Goal: Task Accomplishment & Management: Use online tool/utility

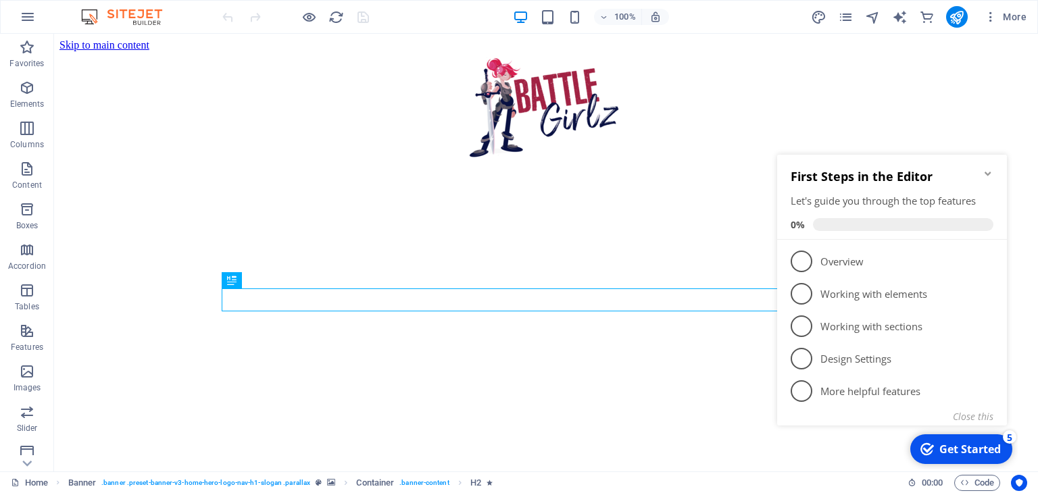
click at [997, 172] on div "First Steps in the Editor Let's guide you through the top features 0%" at bounding box center [892, 197] width 230 height 85
click at [990, 172] on icon "Minimize checklist" at bounding box center [988, 174] width 6 height 4
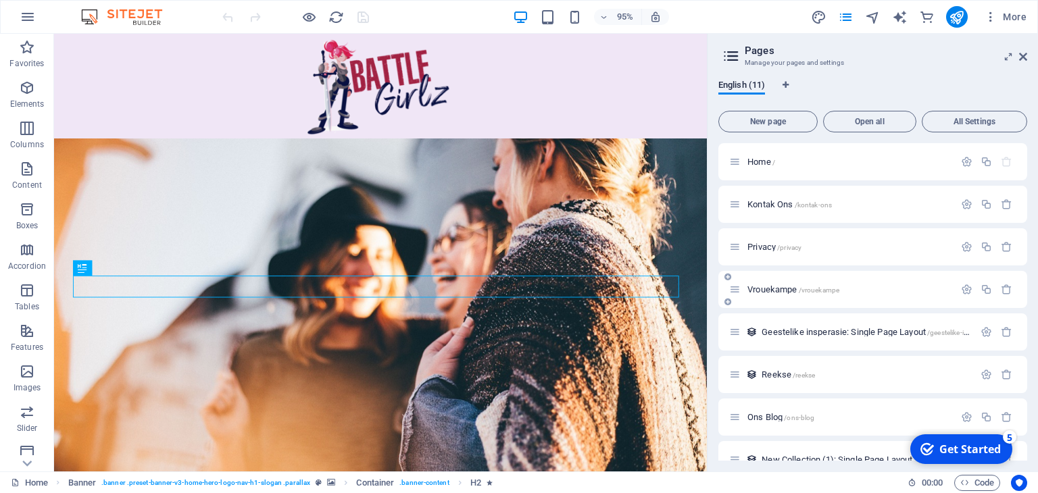
click at [841, 283] on div "Vrouekampe /vrouekampe" at bounding box center [841, 290] width 225 height 16
click at [764, 287] on span "Vrouekampe /vrouekampe" at bounding box center [794, 290] width 92 height 10
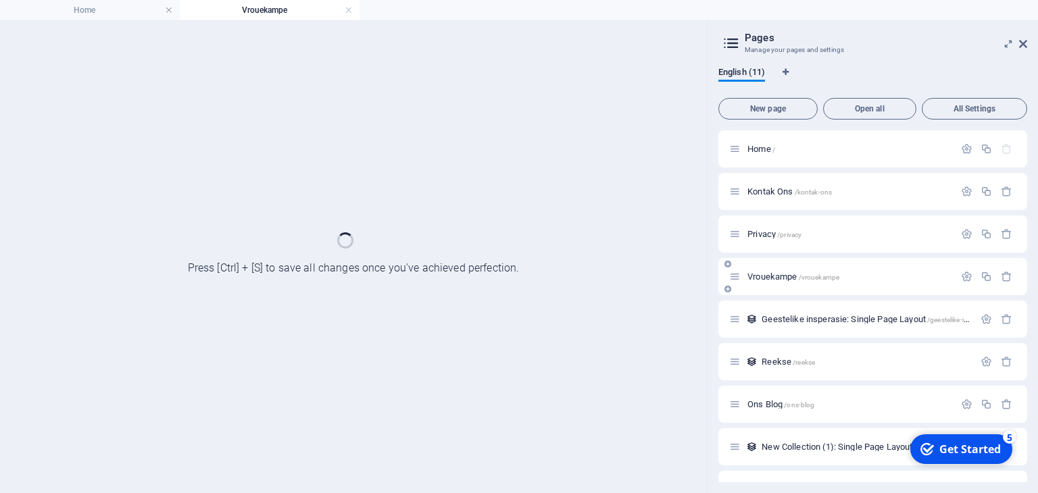
click at [764, 287] on div "Vrouekampe /vrouekampe" at bounding box center [872, 276] width 309 height 37
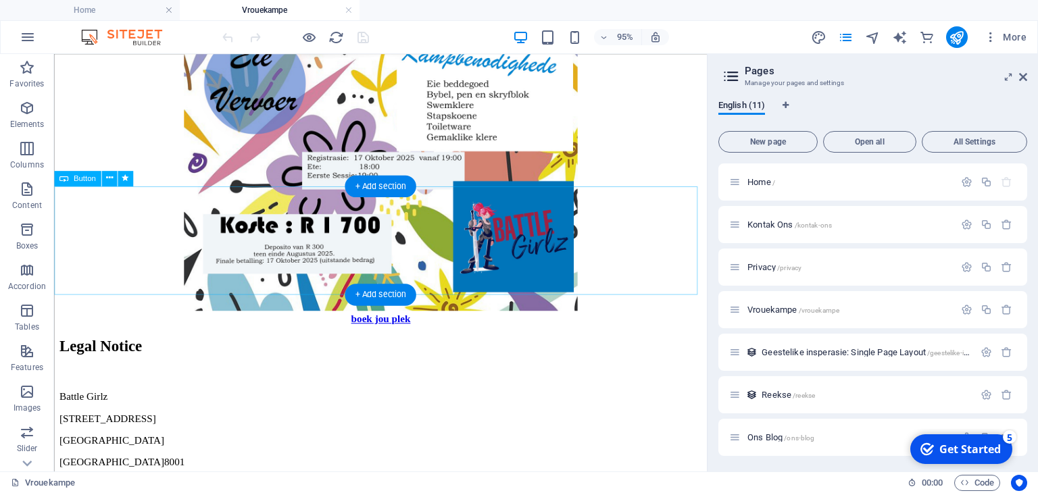
scroll to position [1622, 0]
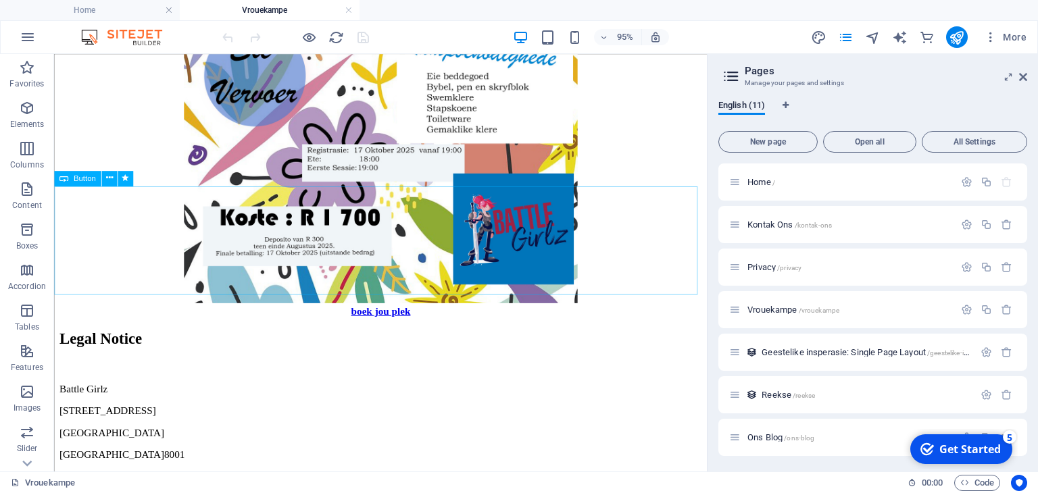
click at [87, 181] on span "Button" at bounding box center [85, 178] width 22 height 7
click at [389, 319] on div "boek jou plek" at bounding box center [397, 325] width 677 height 12
select select "%"
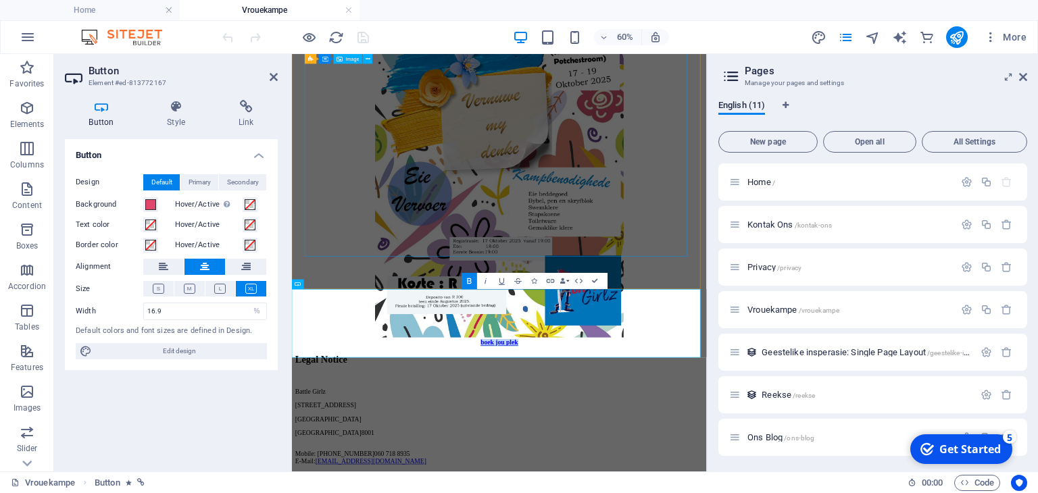
scroll to position [1371, 0]
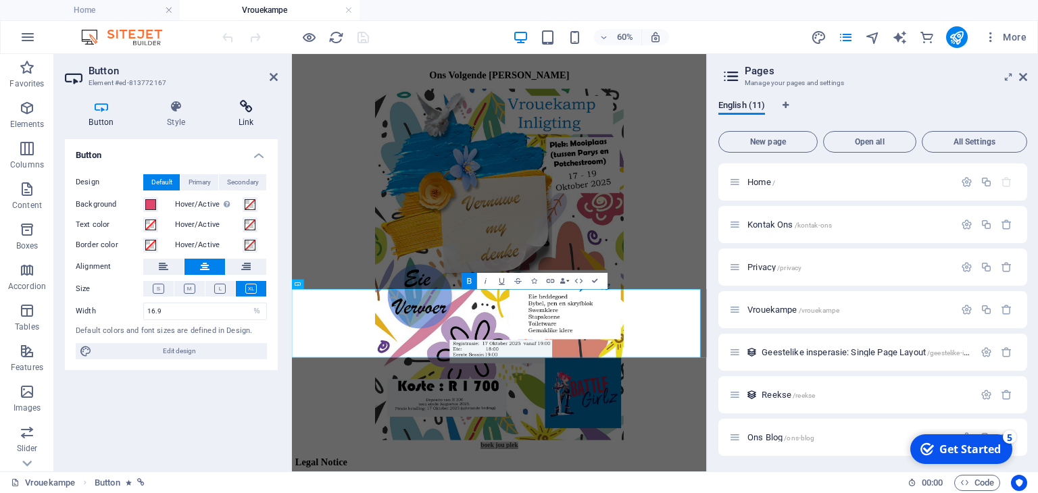
click at [251, 110] on icon at bounding box center [246, 107] width 64 height 14
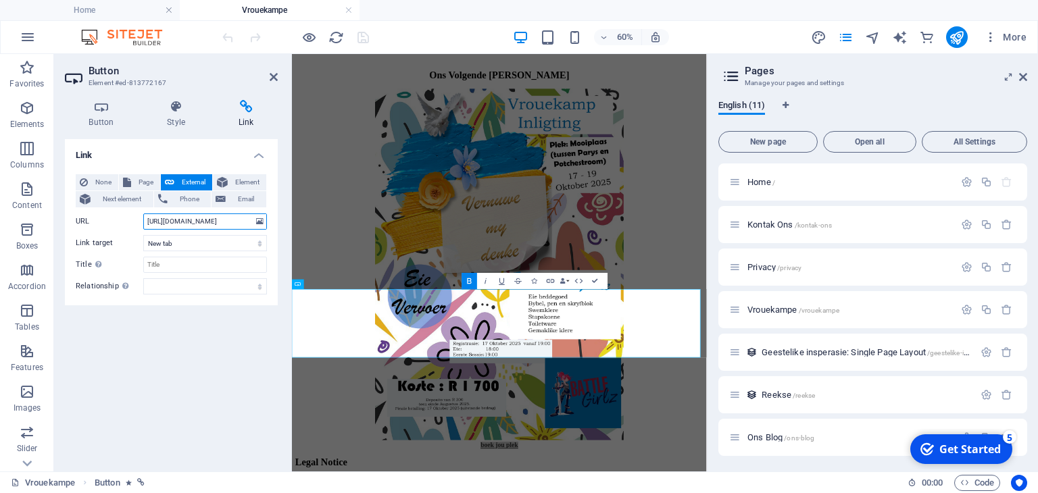
scroll to position [0, 0]
drag, startPoint x: 253, startPoint y: 220, endPoint x: 138, endPoint y: 224, distance: 115.0
click at [138, 224] on div "URL [URL][DOMAIN_NAME]" at bounding box center [171, 222] width 191 height 16
drag, startPoint x: 200, startPoint y: 222, endPoint x: 185, endPoint y: 220, distance: 15.0
click at [185, 220] on input "18018556" at bounding box center [205, 222] width 124 height 16
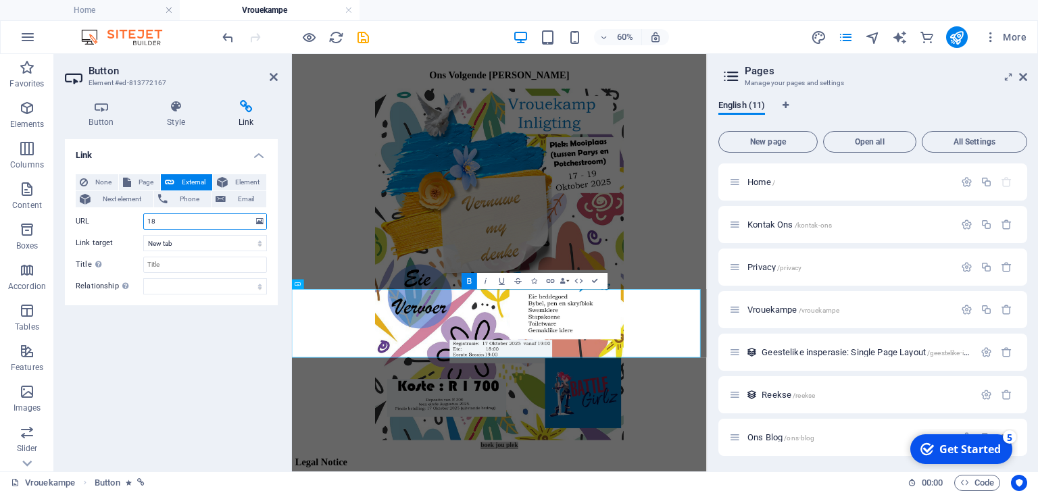
type input "1"
paste input "[URL][DOMAIN_NAME]"
type input "[URL][DOMAIN_NAME]"
click at [203, 391] on div "Link None Page External Element Next element Phone Email Page Home Kontak Ons P…" at bounding box center [171, 300] width 213 height 322
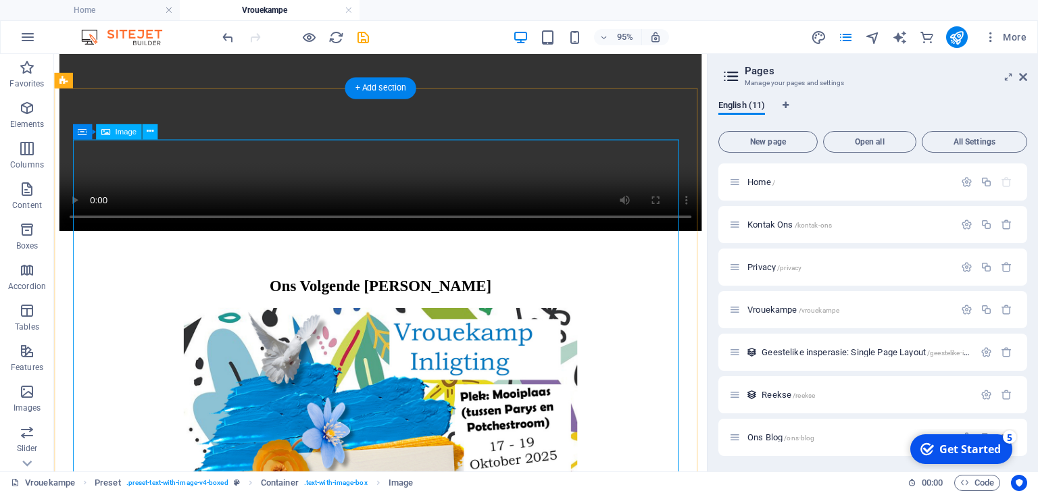
click at [122, 129] on span "Image" at bounding box center [126, 131] width 22 height 7
click at [125, 133] on span "Image" at bounding box center [126, 131] width 22 height 7
select select "px"
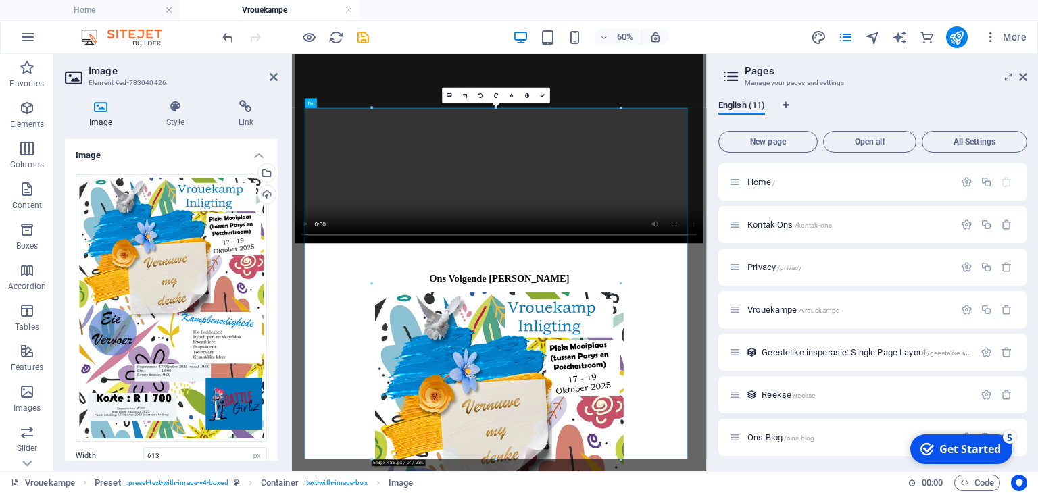
scroll to position [1033, 0]
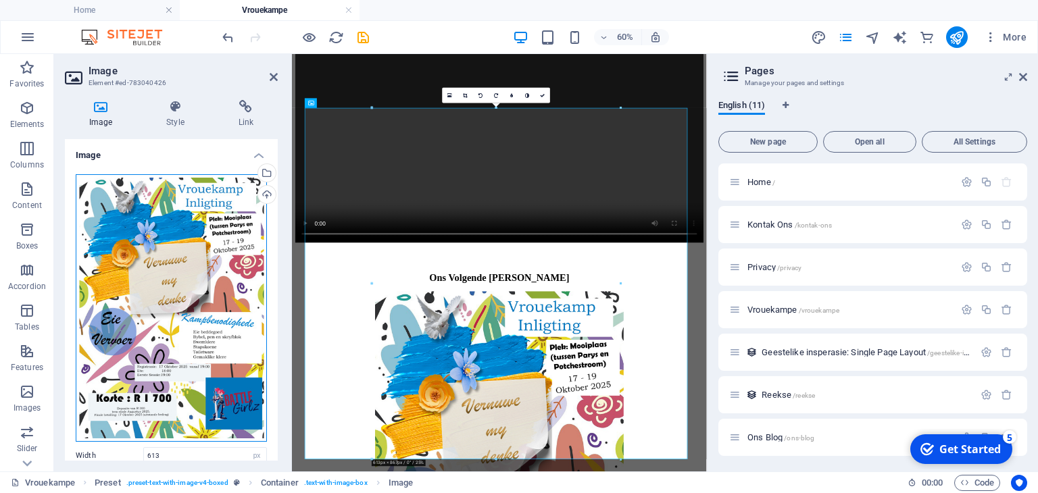
click at [176, 197] on div "Drag files here, click to choose files or select files from Files or our free s…" at bounding box center [171, 308] width 191 height 268
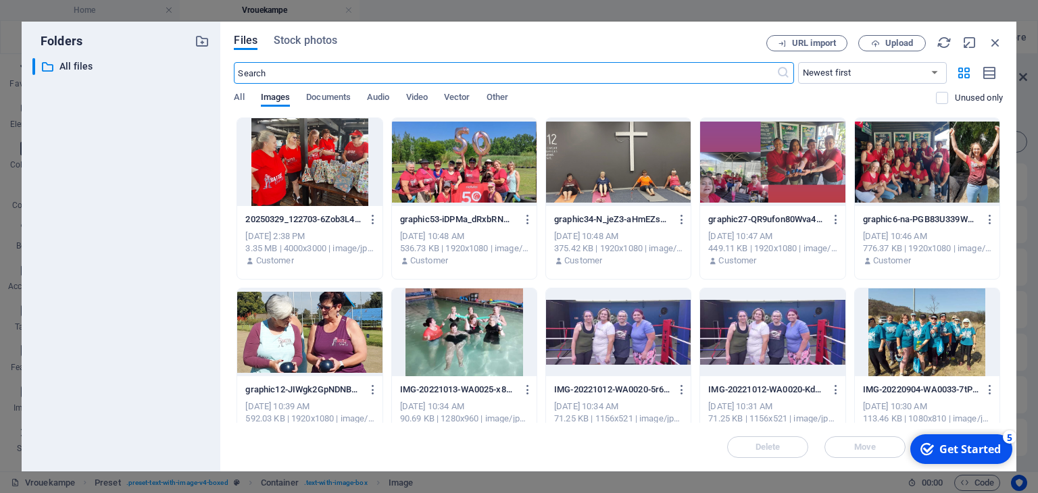
scroll to position [0, 0]
click at [894, 41] on span "Upload" at bounding box center [899, 43] width 28 height 8
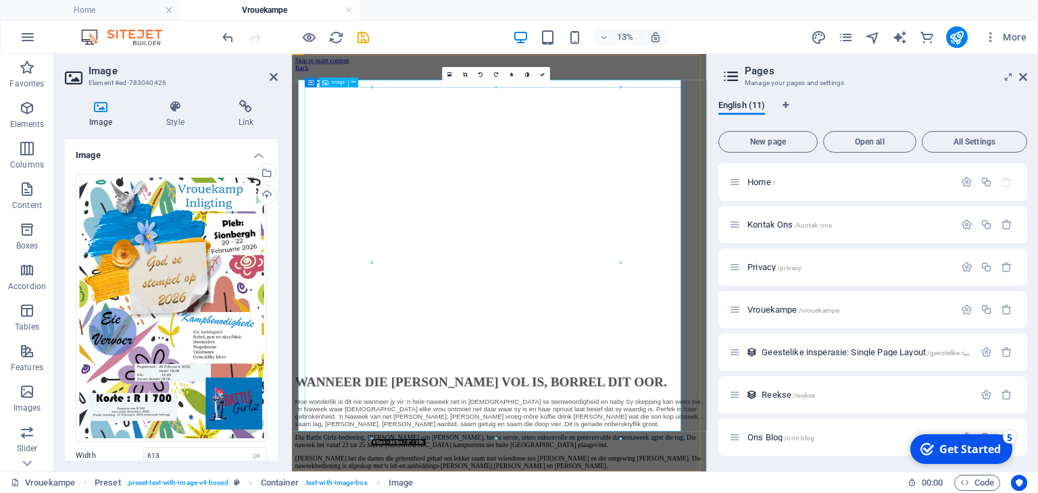
scroll to position [1068, 0]
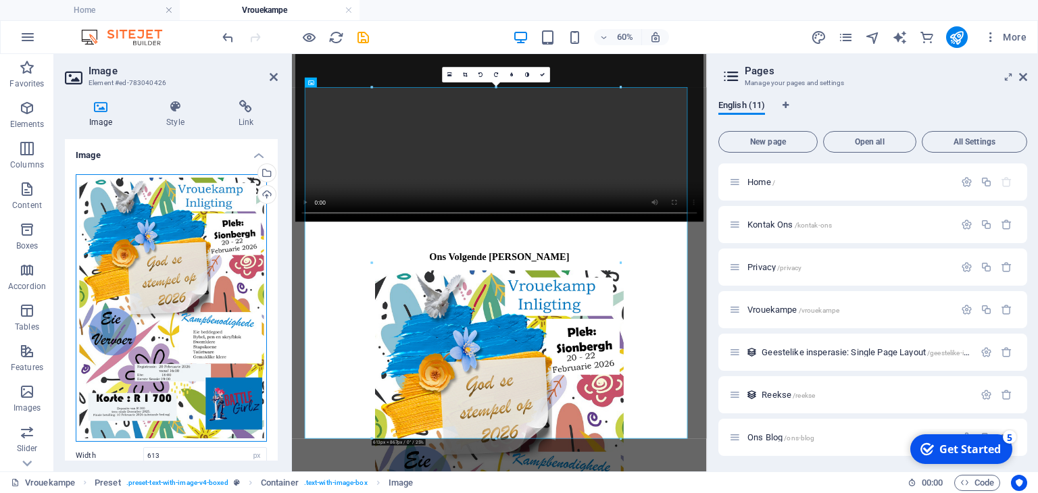
click at [236, 280] on div "Drag files here, click to choose files or select files from Files or our free s…" at bounding box center [171, 308] width 191 height 268
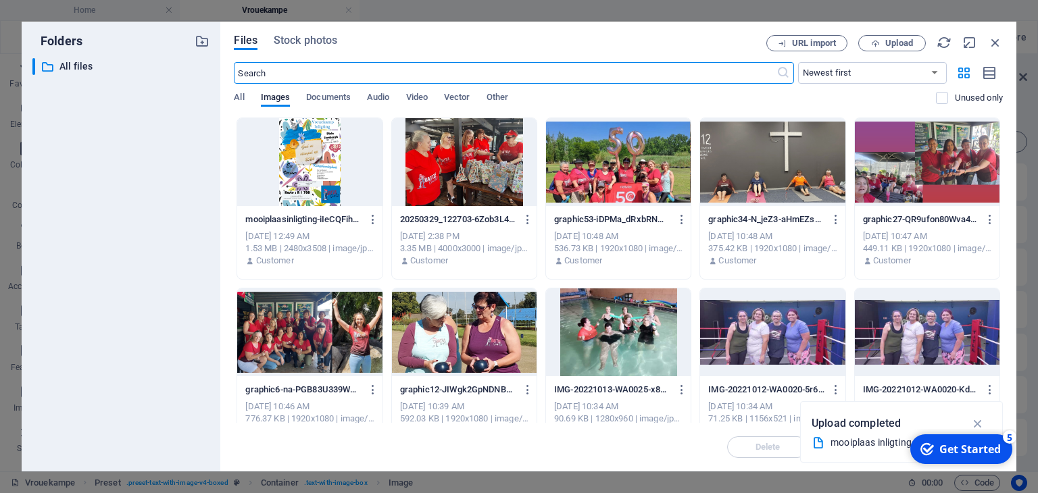
scroll to position [0, 0]
click at [328, 178] on div at bounding box center [309, 162] width 145 height 88
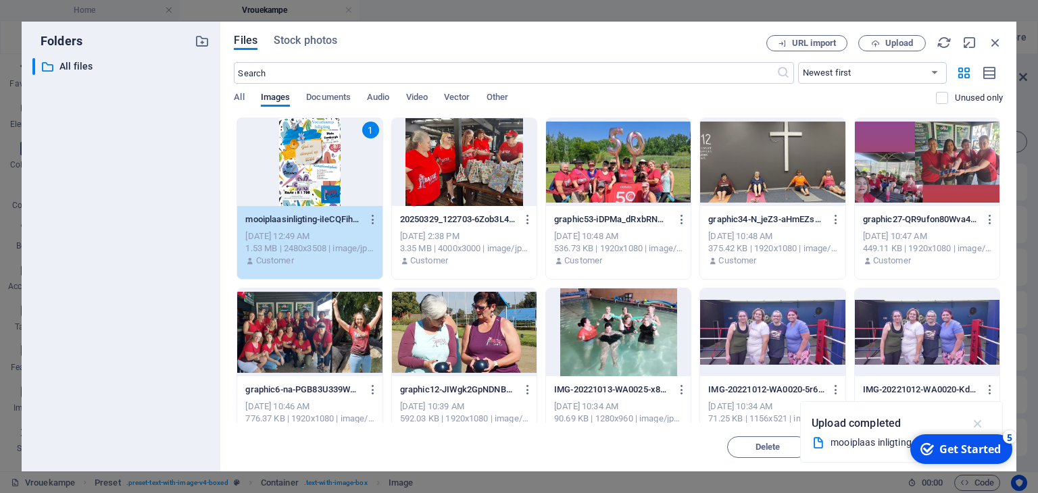
click at [982, 422] on icon "button" at bounding box center [979, 423] width 16 height 15
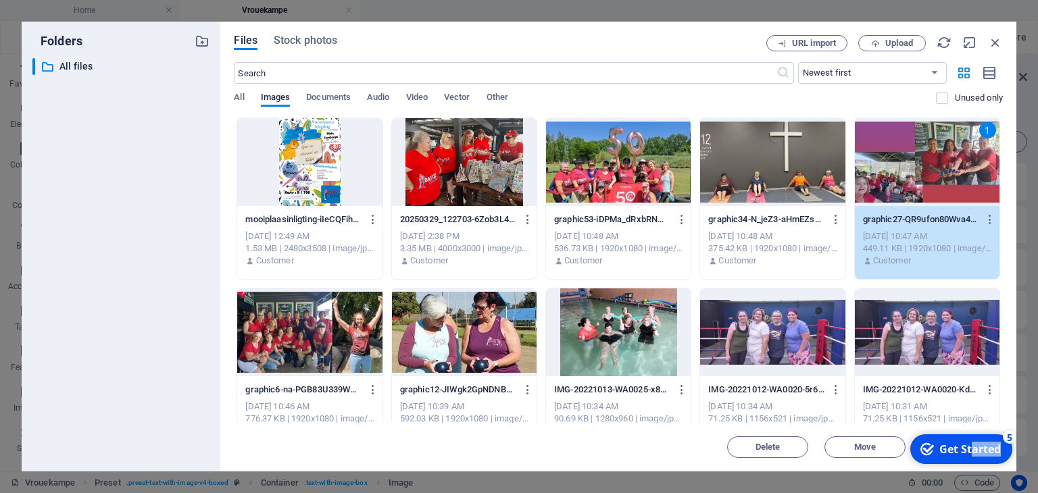
drag, startPoint x: 971, startPoint y: 449, endPoint x: 992, endPoint y: 512, distance: 66.3
click at [992, 470] on html "checkmark Get Started 5 First Steps in the Editor Let's guide you through the t…" at bounding box center [960, 449] width 115 height 41
click at [961, 454] on div "Get Started" at bounding box center [971, 449] width 62 height 15
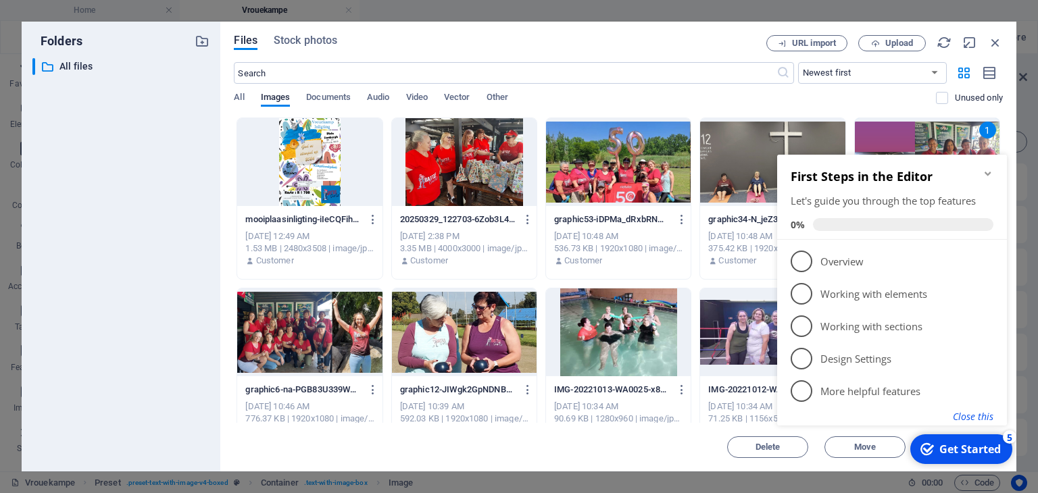
click at [974, 420] on button "Close this" at bounding box center [973, 416] width 41 height 13
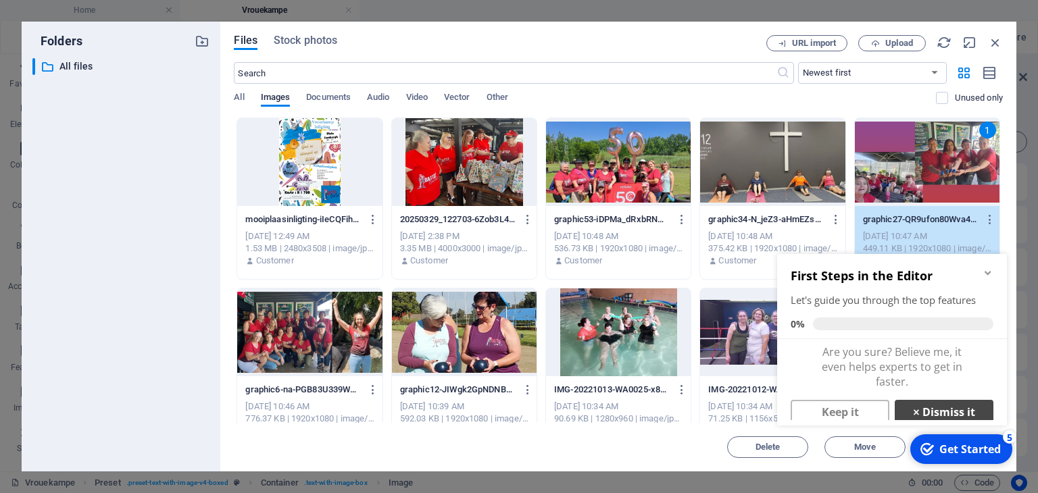
click at [927, 416] on link "× Dismiss it" at bounding box center [944, 412] width 99 height 24
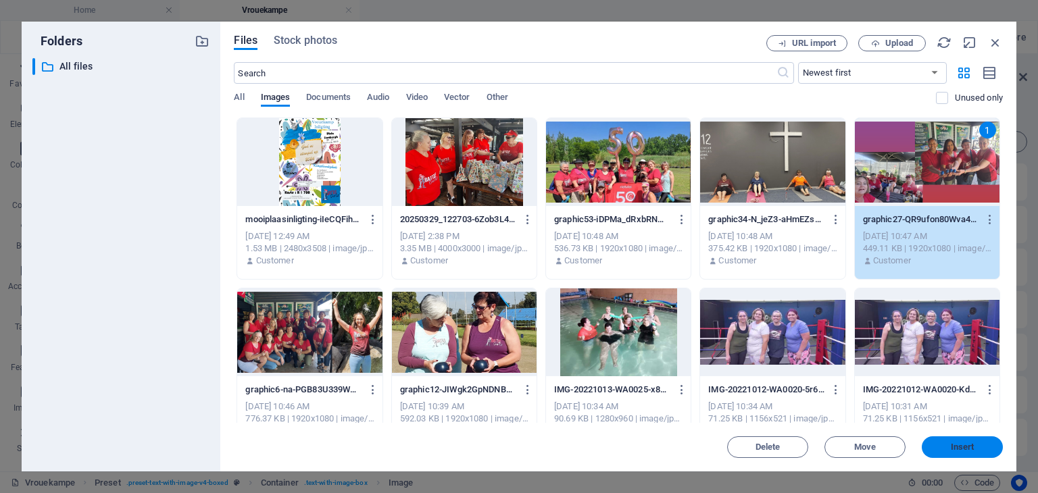
click at [967, 443] on span "Insert" at bounding box center [963, 447] width 24 height 8
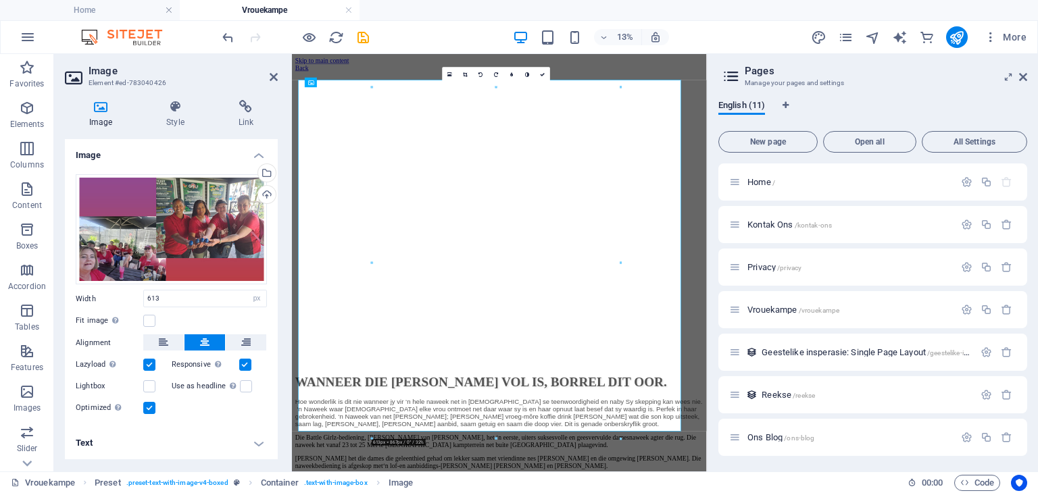
scroll to position [1068, 0]
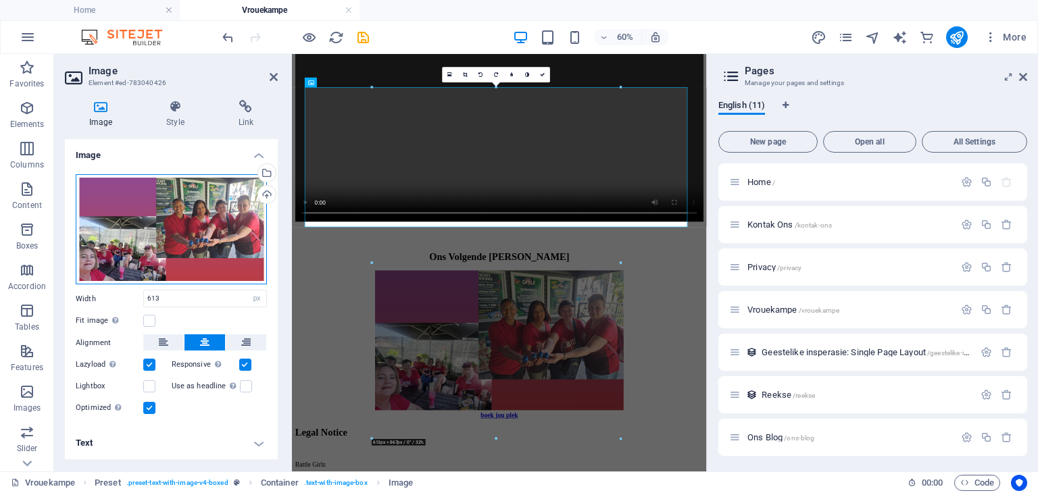
click at [156, 233] on div "Drag files here, click to choose files or select files from Files or our free s…" at bounding box center [171, 229] width 191 height 111
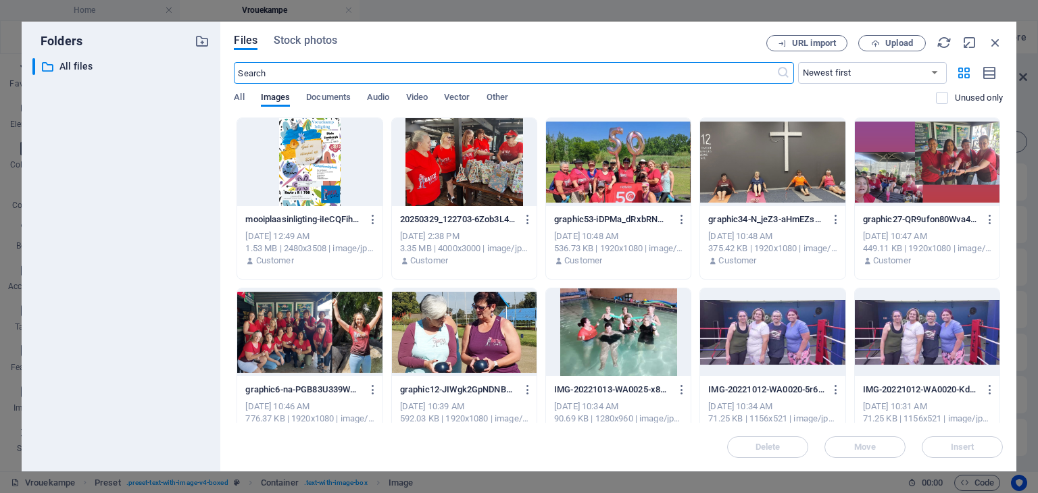
scroll to position [0, 0]
click at [289, 182] on div at bounding box center [309, 162] width 145 height 88
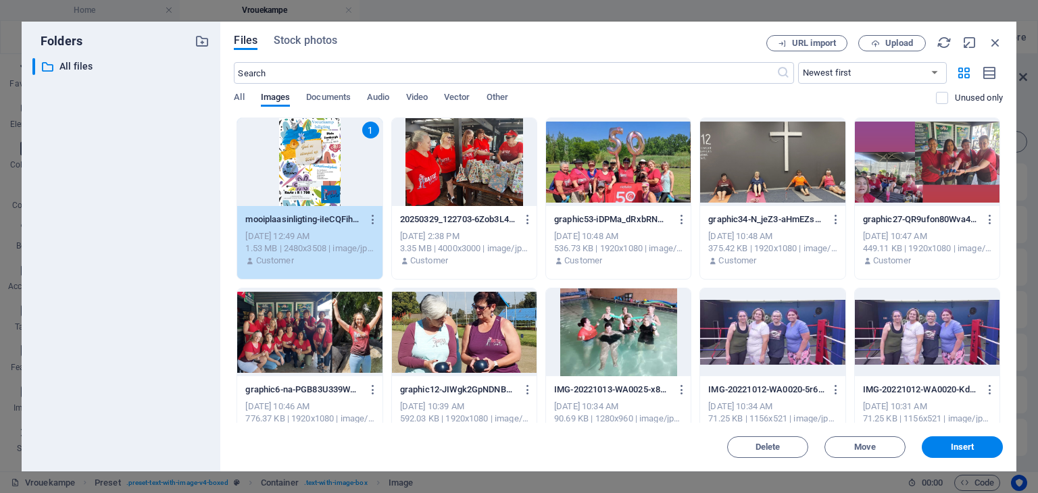
click at [289, 182] on div "1" at bounding box center [309, 162] width 145 height 88
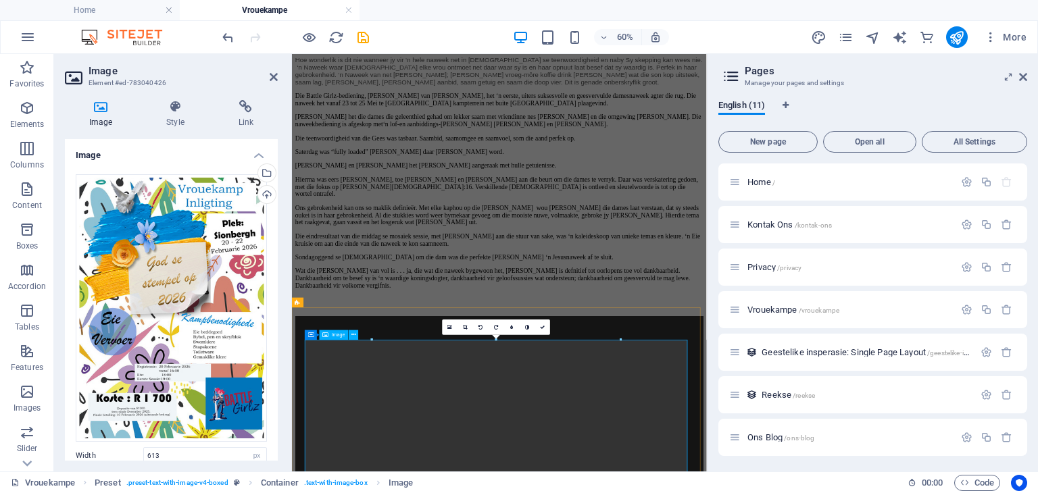
scroll to position [284, 0]
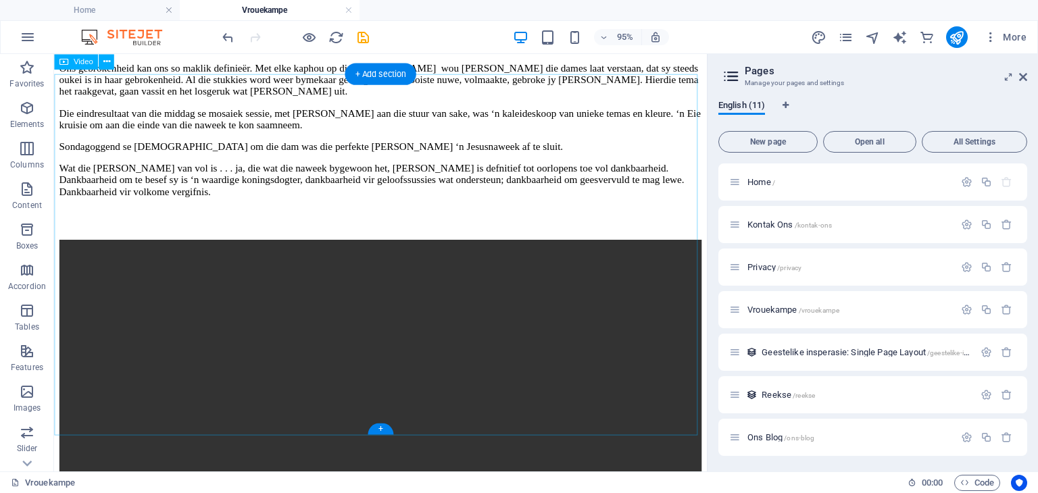
scroll to position [608, 0]
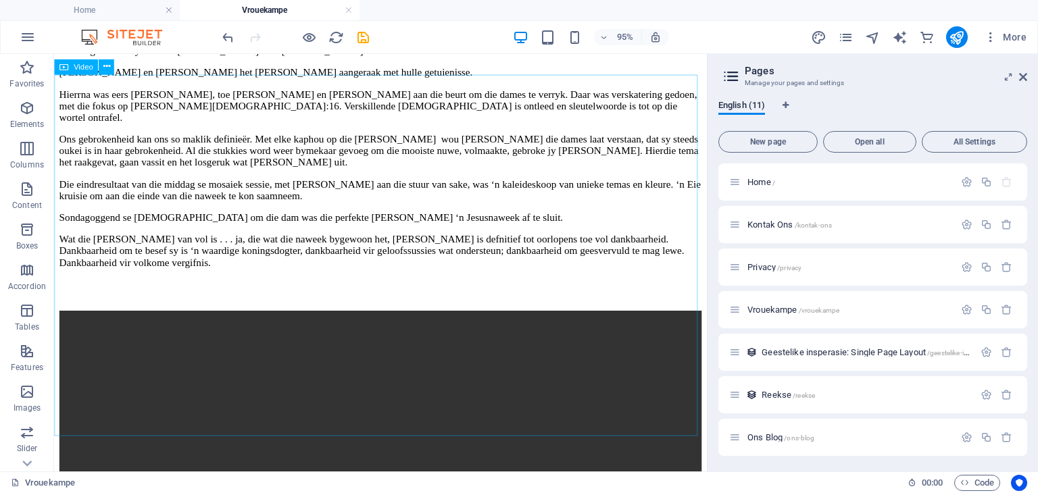
click at [93, 72] on div "Video" at bounding box center [76, 67] width 44 height 16
click at [399, 324] on figure at bounding box center [397, 494] width 677 height 341
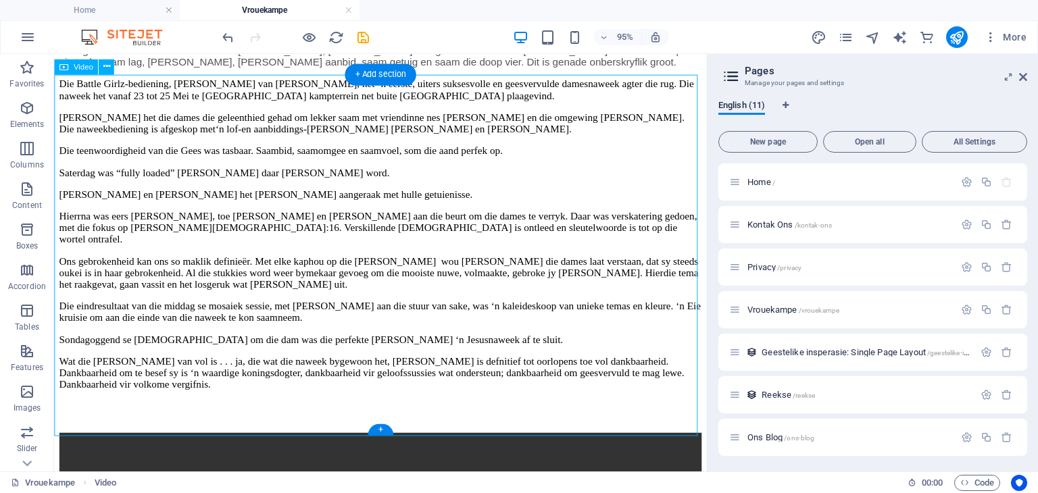
select select "%"
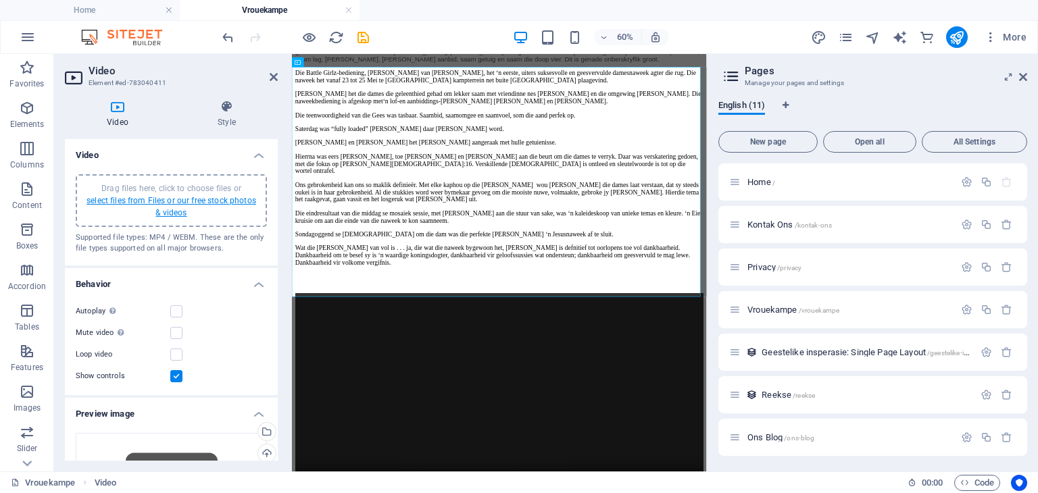
click at [137, 199] on link "select files from Files or our free stock photos & videos" at bounding box center [172, 207] width 170 height 22
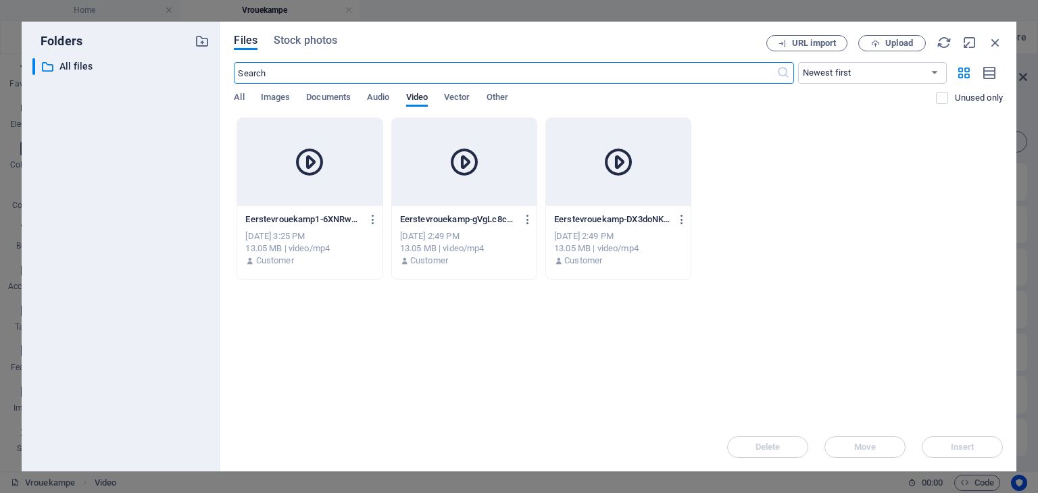
scroll to position [0, 0]
click at [898, 45] on span "Upload" at bounding box center [899, 43] width 28 height 8
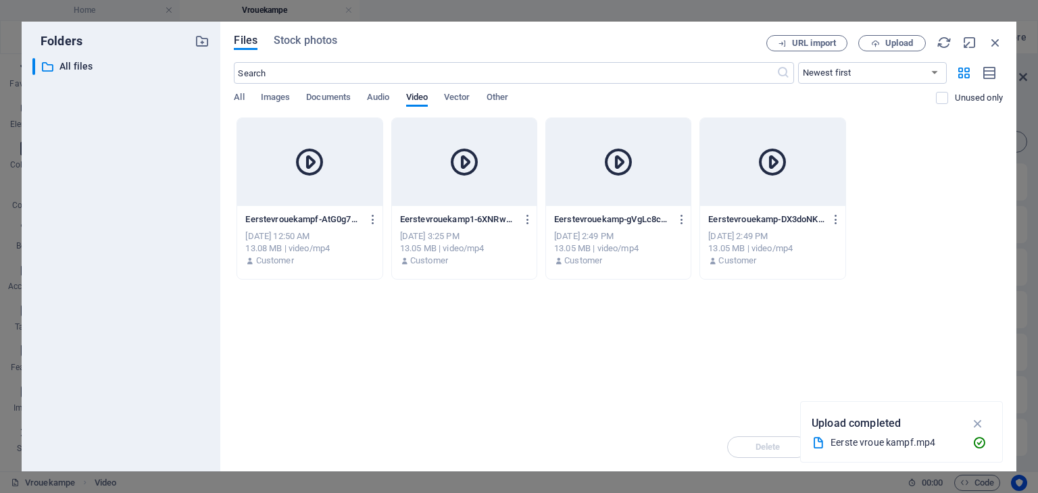
click at [816, 177] on div at bounding box center [772, 162] width 145 height 88
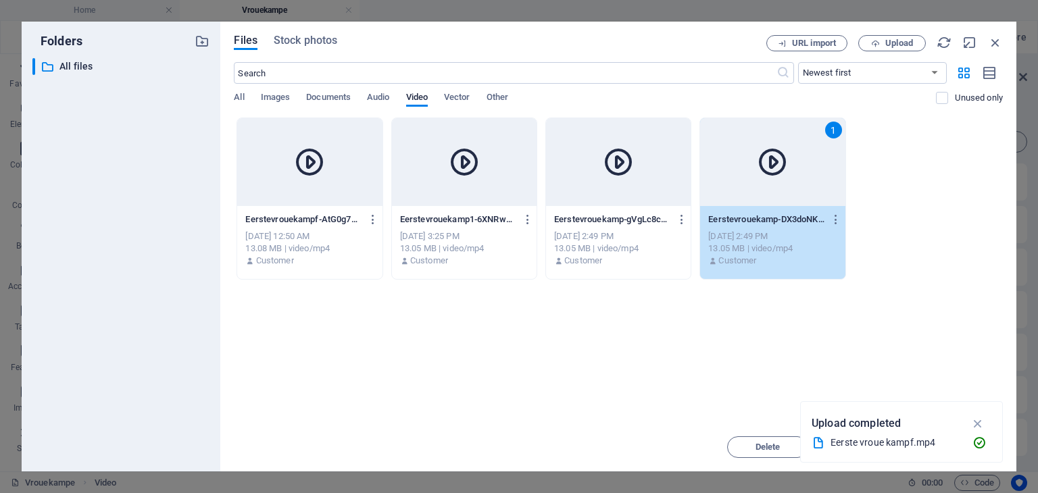
click at [816, 177] on div "1" at bounding box center [772, 162] width 145 height 88
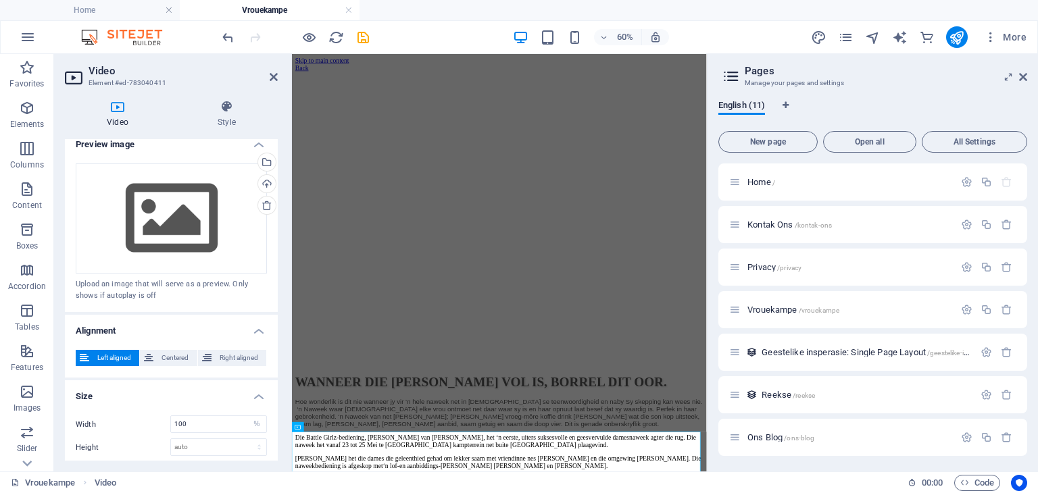
scroll to position [270, 0]
click at [170, 236] on div "Drag files here, click to choose files or select files from Files or our free s…" at bounding box center [171, 218] width 191 height 111
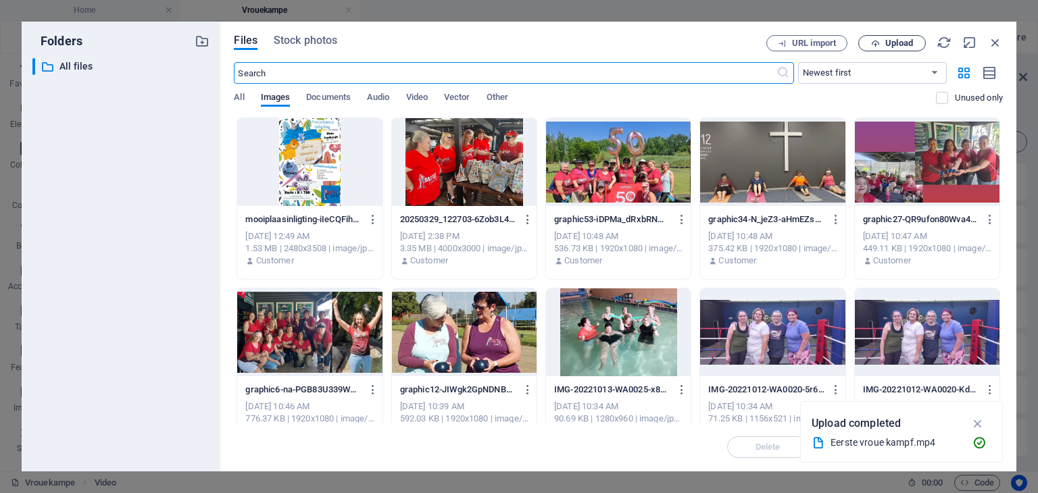
click at [894, 43] on span "Upload" at bounding box center [899, 43] width 28 height 8
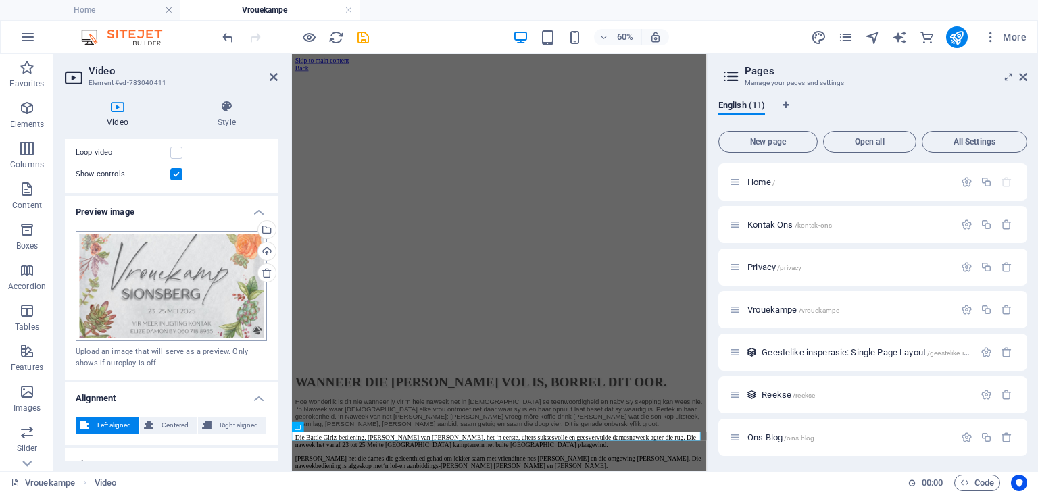
scroll to position [203, 0]
click at [220, 271] on div "Drag files here, click to choose files or select files from Files or our free s…" at bounding box center [171, 285] width 191 height 111
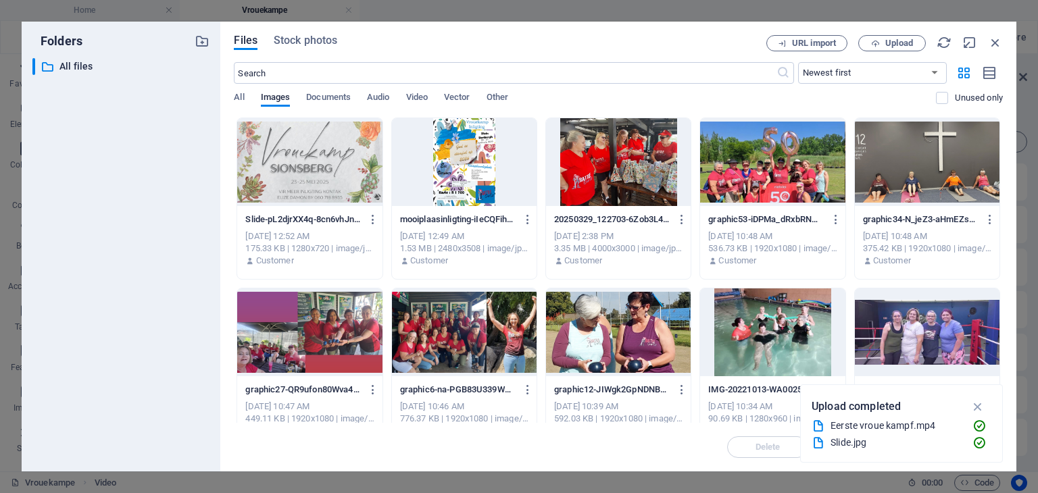
click at [220, 271] on div "Files Stock photos URL import Upload ​ Newest first Oldest first Name (A-Z) Nam…" at bounding box center [618, 247] width 796 height 450
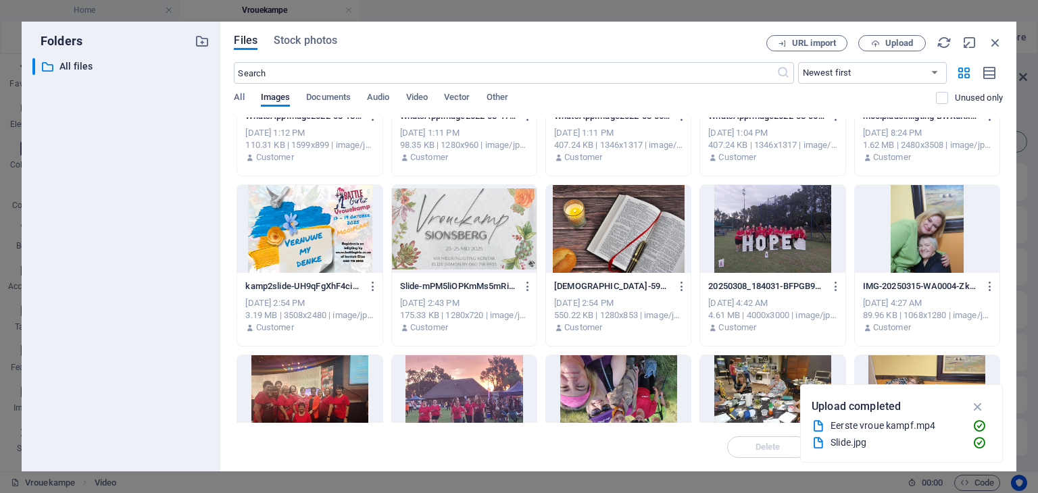
scroll to position [614, 0]
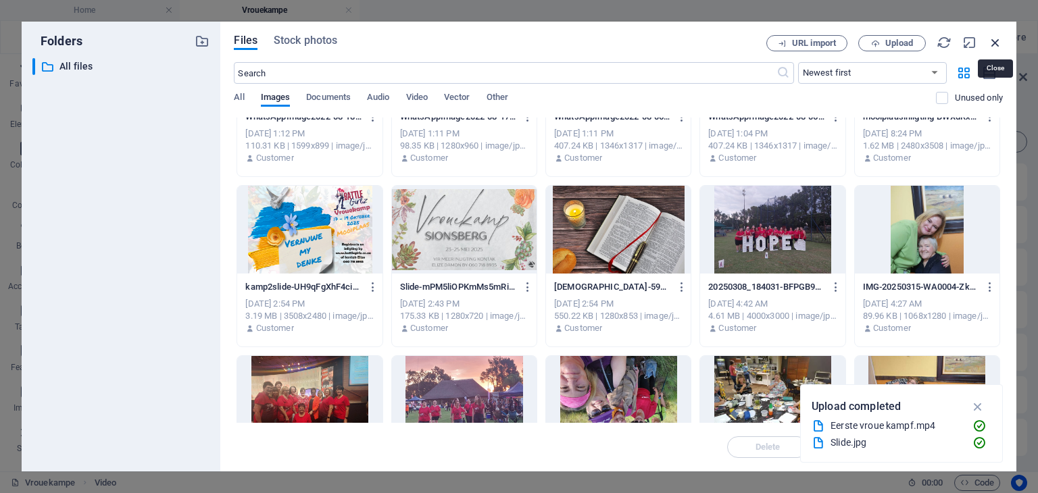
click at [995, 41] on icon "button" at bounding box center [995, 42] width 15 height 15
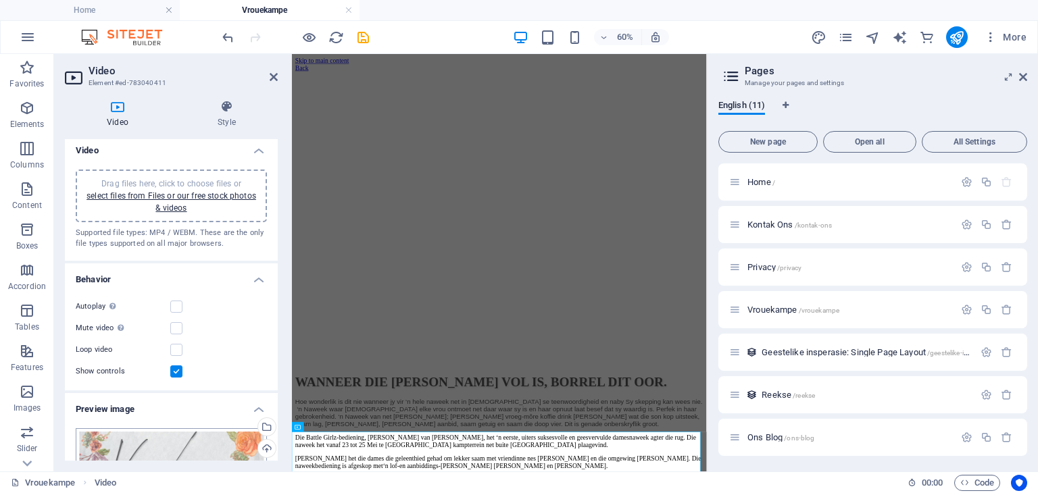
scroll to position [0, 0]
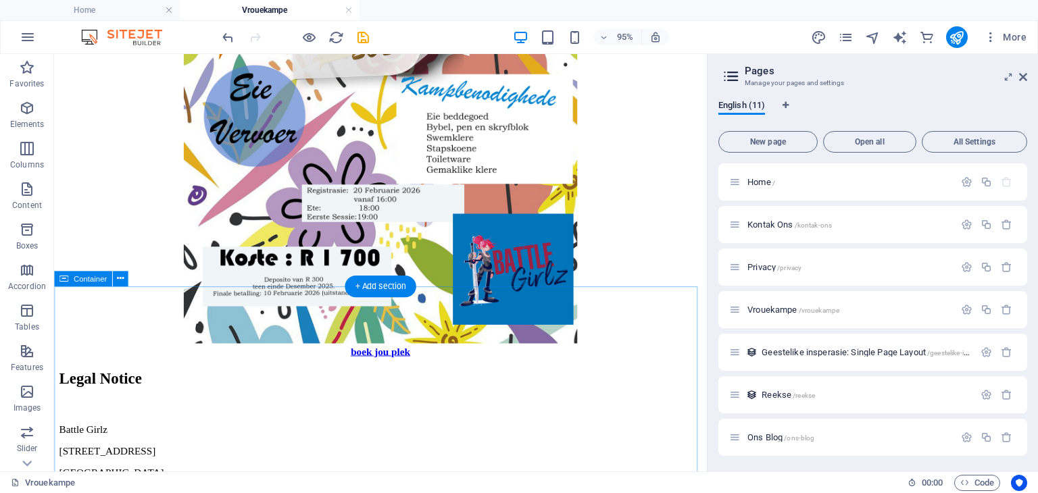
scroll to position [1686, 0]
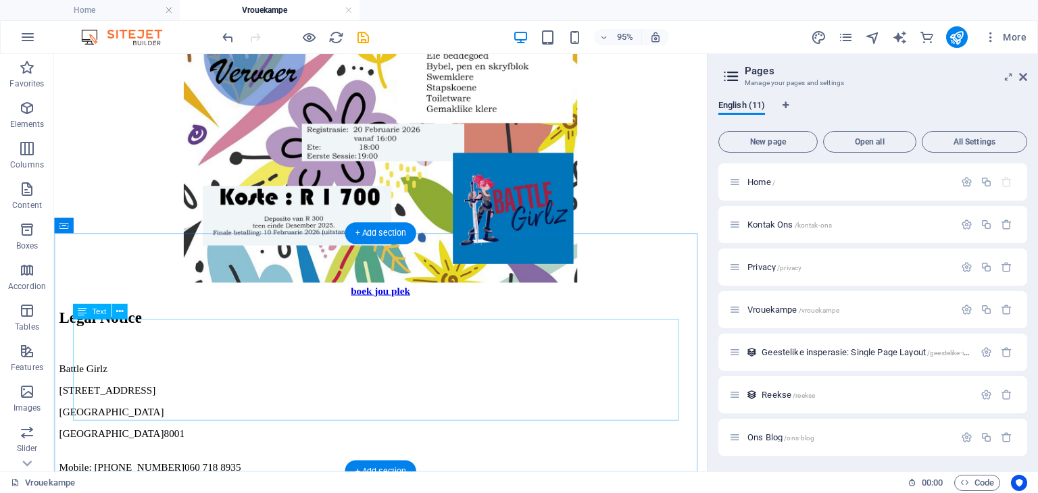
click at [137, 383] on div "Battle Girlz [STREET_ADDRESS] Mobile: [PHONE_NUMBER] E-Mail: [EMAIL_ADDRESS][DO…" at bounding box center [397, 443] width 677 height 128
click at [133, 383] on div "Battle Girlz [STREET_ADDRESS] Mobile: [PHONE_NUMBER] E-Mail: [EMAIL_ADDRESS][DO…" at bounding box center [397, 443] width 677 height 128
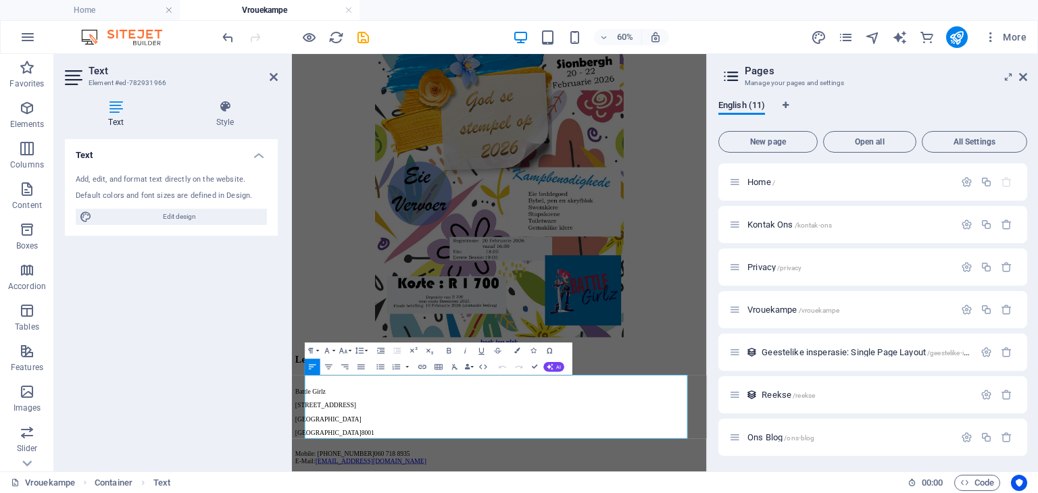
scroll to position [1433, 0]
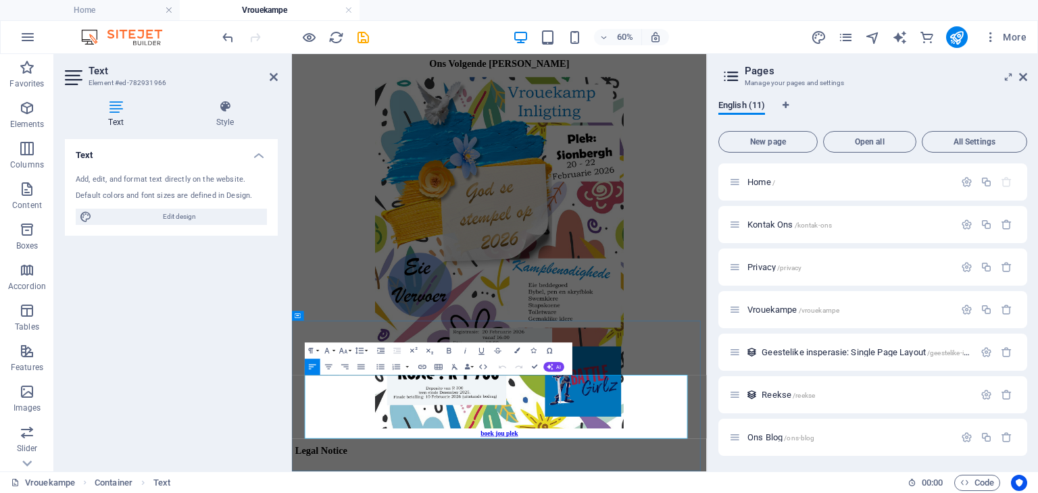
drag, startPoint x: 393, startPoint y: 638, endPoint x: 313, endPoint y: 618, distance: 82.3
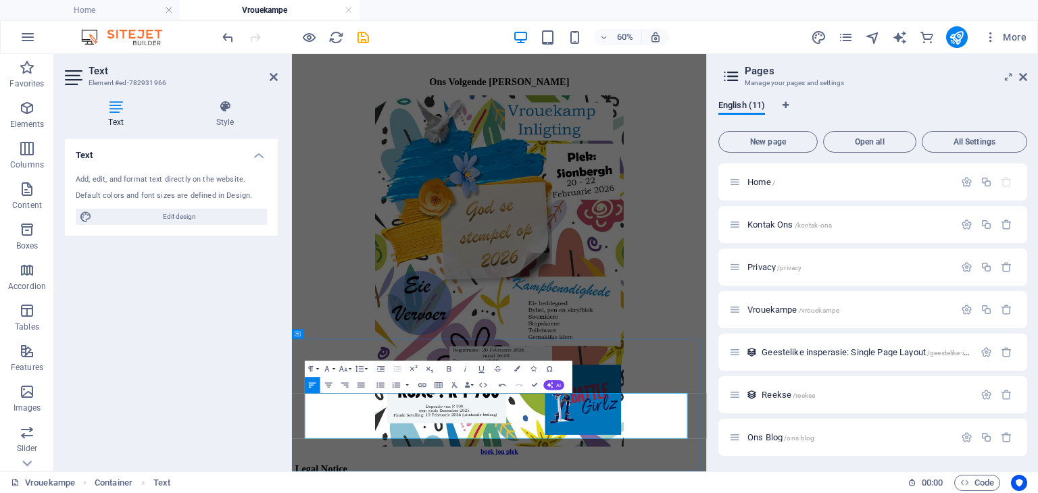
scroll to position [1371, 0]
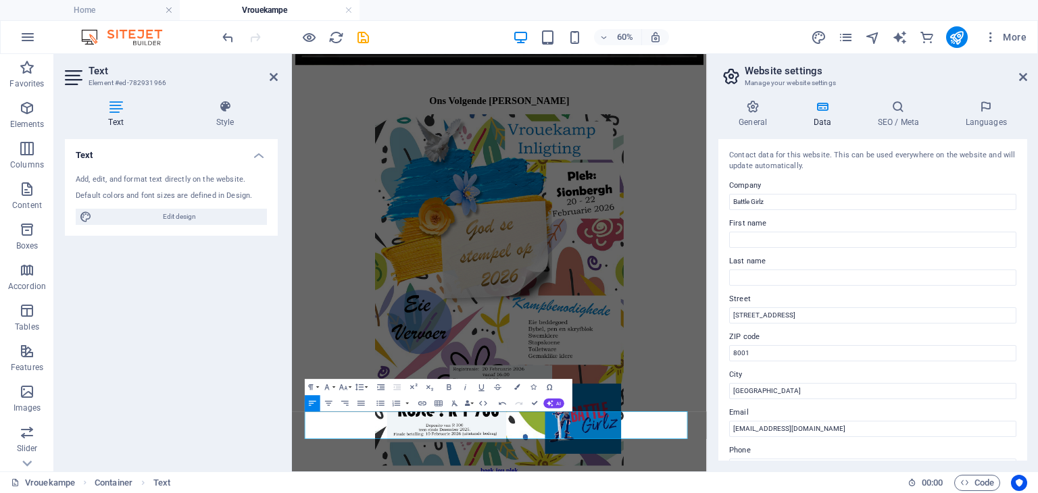
click at [88, 406] on div "Text Add, edit, and format text directly on the website. Default colors and fon…" at bounding box center [171, 300] width 213 height 322
click at [137, 369] on div "Text Add, edit, and format text directly on the website. Default colors and fon…" at bounding box center [171, 300] width 213 height 322
click at [360, 38] on icon "save" at bounding box center [364, 38] width 16 height 16
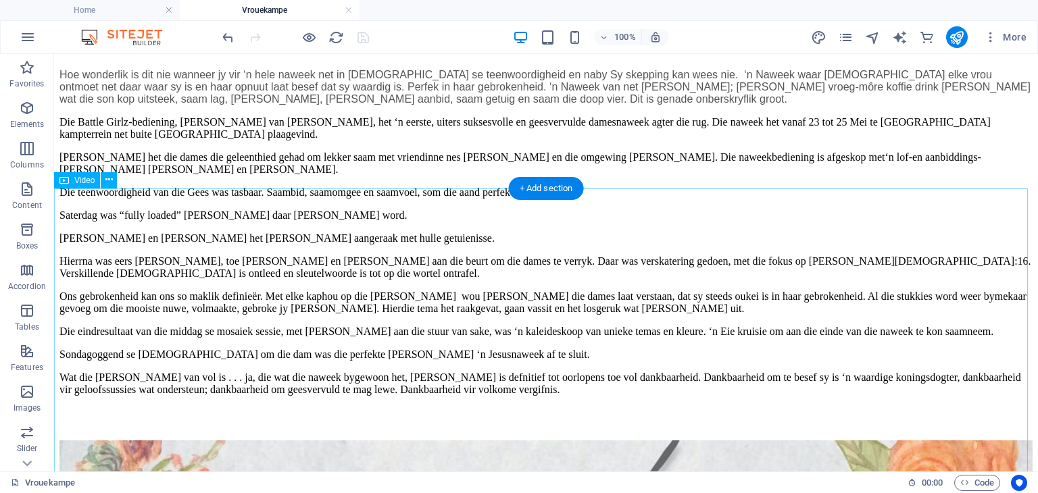
scroll to position [0, 0]
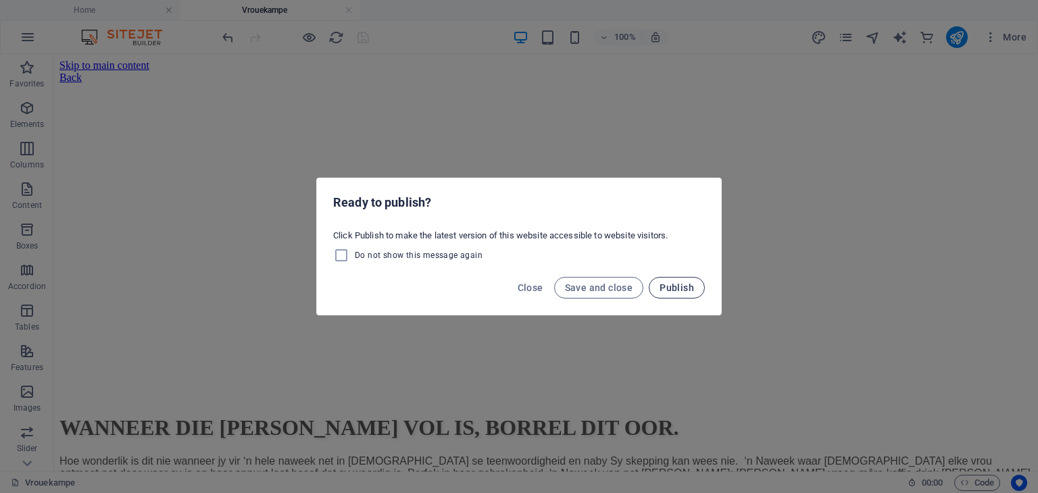
click at [694, 293] on button "Publish" at bounding box center [677, 288] width 56 height 22
